Goal: Information Seeking & Learning: Learn about a topic

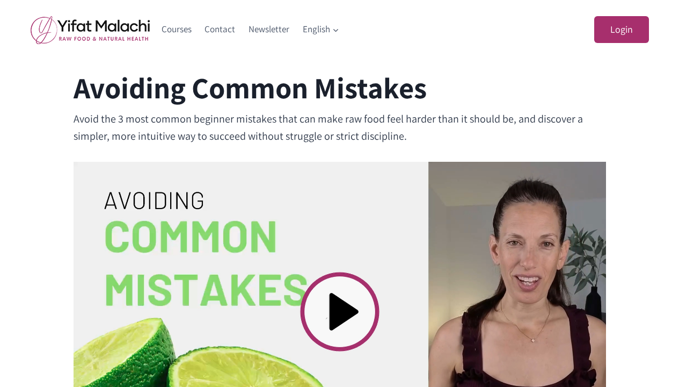
scroll to position [265, 0]
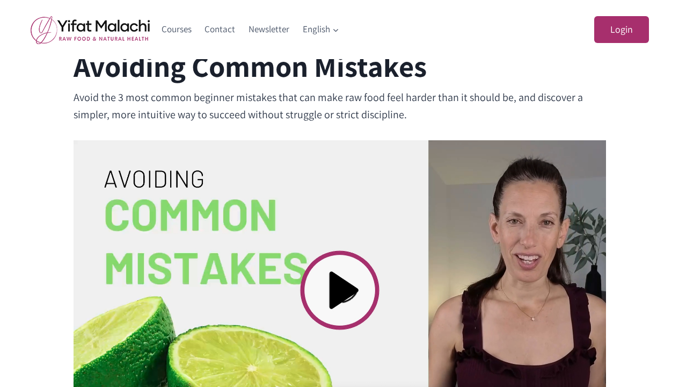
click at [343, 287] on video at bounding box center [340, 290] width 533 height 300
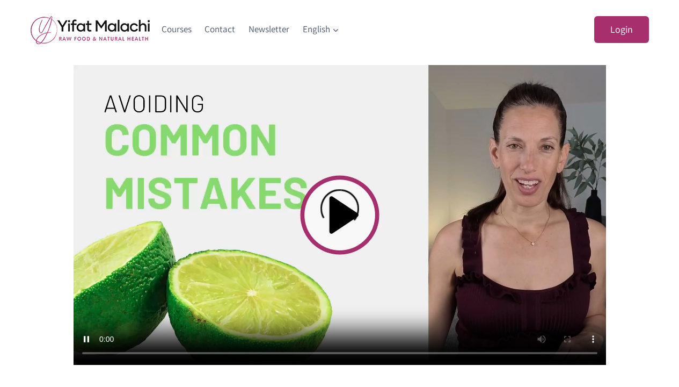
scroll to position [344, 0]
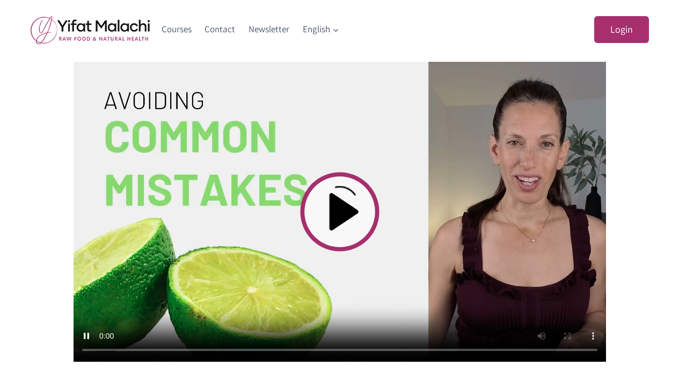
click at [288, 199] on video at bounding box center [340, 212] width 533 height 300
click at [103, 349] on video at bounding box center [340, 212] width 533 height 300
click at [207, 282] on video at bounding box center [340, 212] width 533 height 300
click at [103, 349] on video at bounding box center [340, 212] width 533 height 300
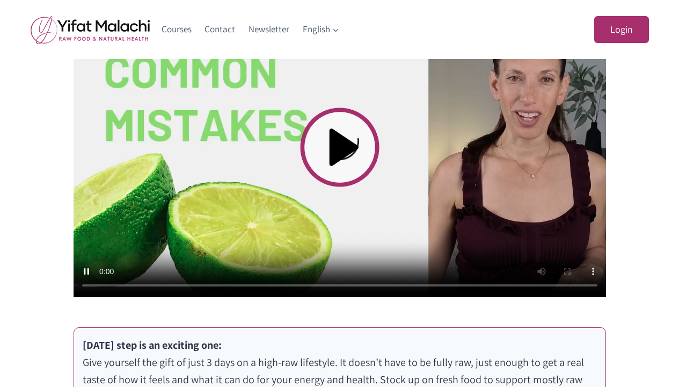
scroll to position [410, 0]
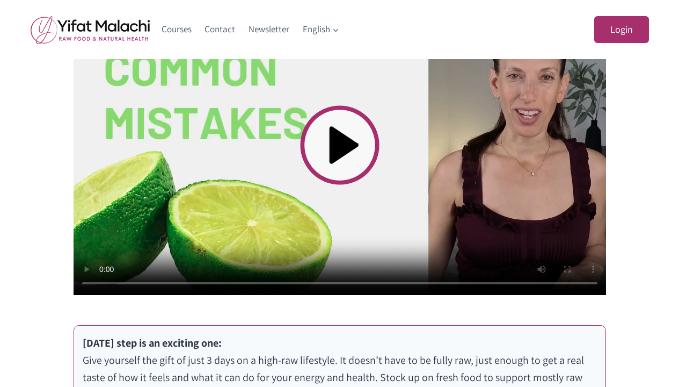
click at [291, 191] on video at bounding box center [340, 145] width 533 height 300
click at [104, 282] on video at bounding box center [340, 145] width 533 height 300
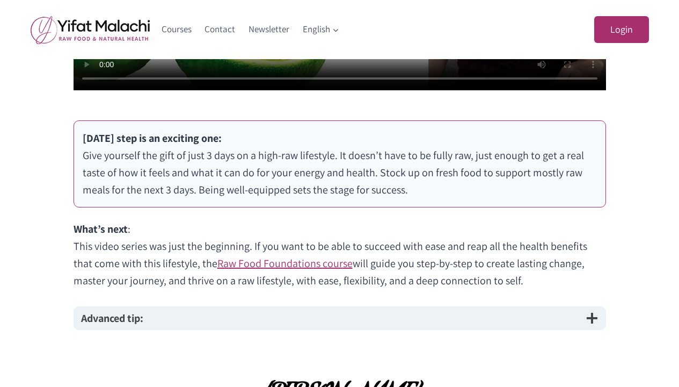
scroll to position [615, 0]
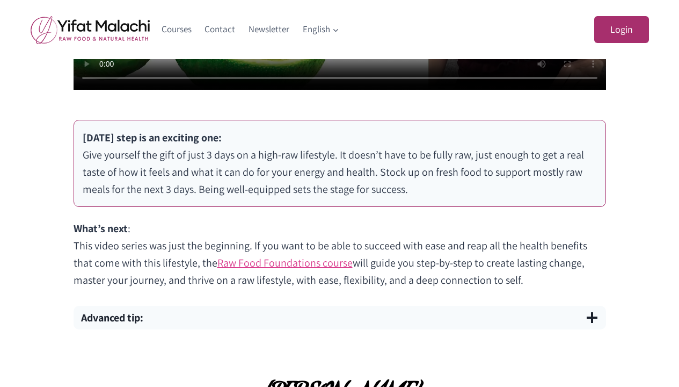
click at [259, 265] on link "Raw Food Foundations course" at bounding box center [284, 263] width 135 height 14
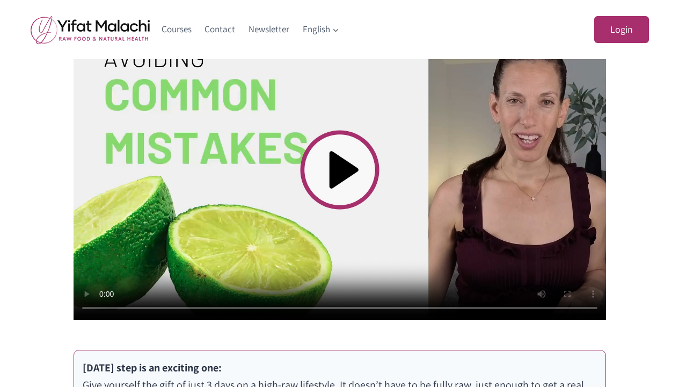
scroll to position [386, 0]
